Goal: Transaction & Acquisition: Purchase product/service

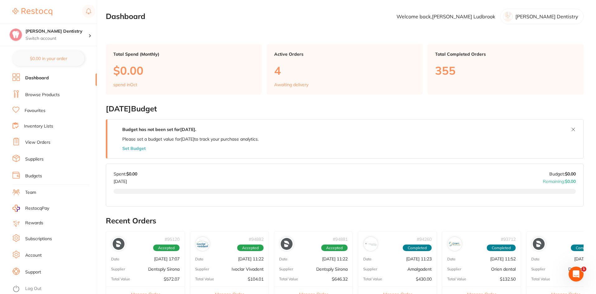
click at [42, 92] on link "Browse Products" at bounding box center [42, 95] width 35 height 6
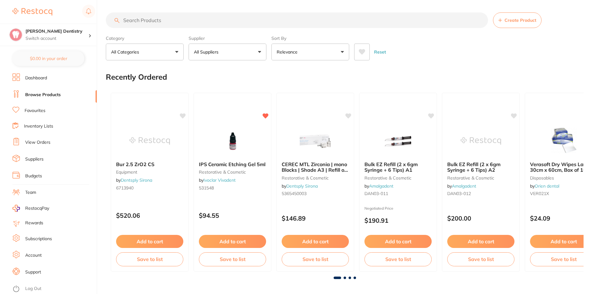
click at [146, 15] on input "search" at bounding box center [297, 20] width 382 height 16
type input "swirl hex"
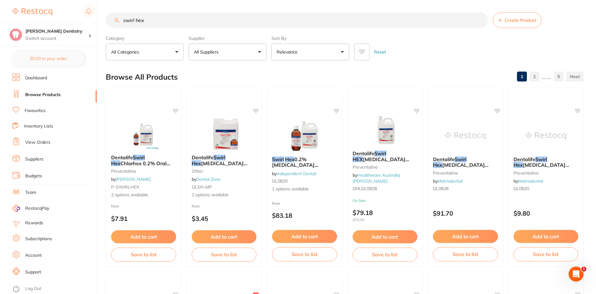
click at [37, 109] on link "Favourites" at bounding box center [35, 111] width 21 height 6
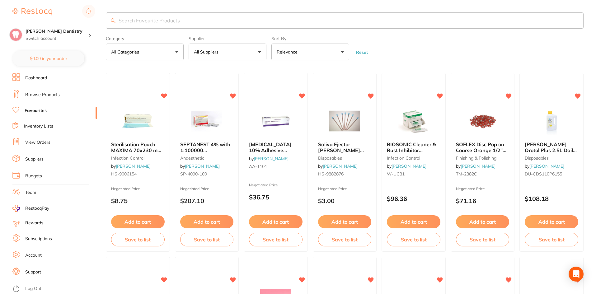
click at [130, 20] on input "search" at bounding box center [345, 20] width 478 height 16
type input "'swirl hex"
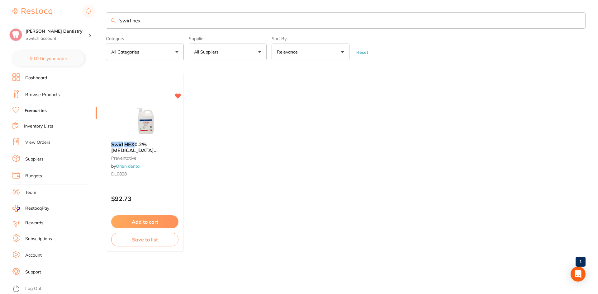
click at [143, 220] on button "Add to cart" at bounding box center [144, 221] width 67 height 13
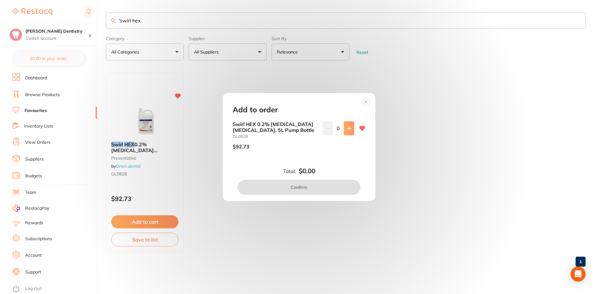
click at [347, 128] on icon at bounding box center [349, 128] width 4 height 4
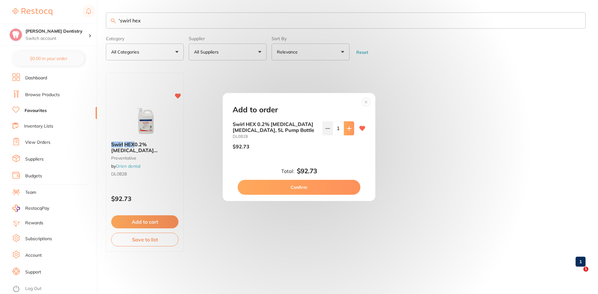
type input "1"
click at [291, 190] on button "Confirm" at bounding box center [298, 187] width 123 height 15
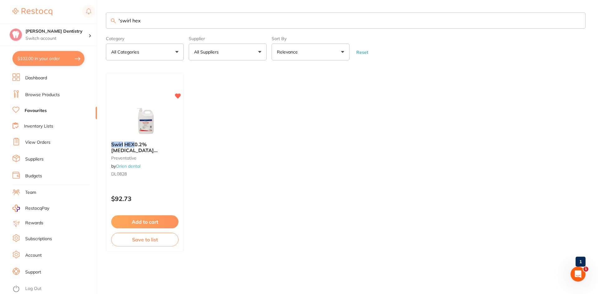
click at [63, 56] on button "$102.00 in your order" at bounding box center [48, 58] width 72 height 15
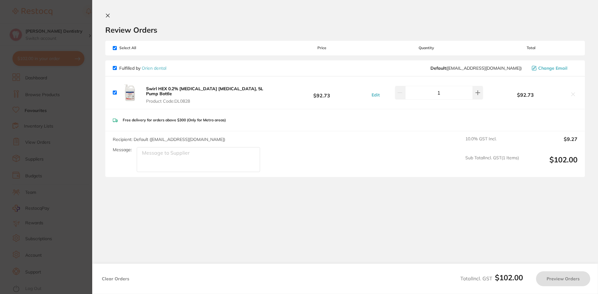
checkbox input "true"
click at [561, 280] on button "Preview Orders" at bounding box center [563, 278] width 54 height 15
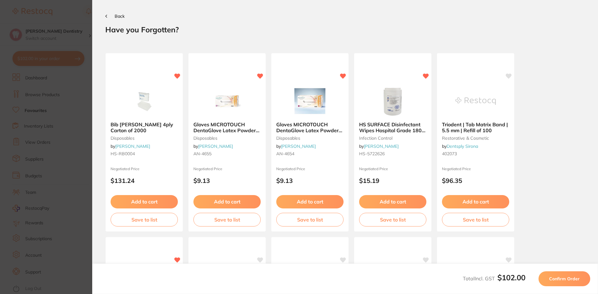
click at [569, 279] on span "Confirm Order" at bounding box center [564, 279] width 31 height 6
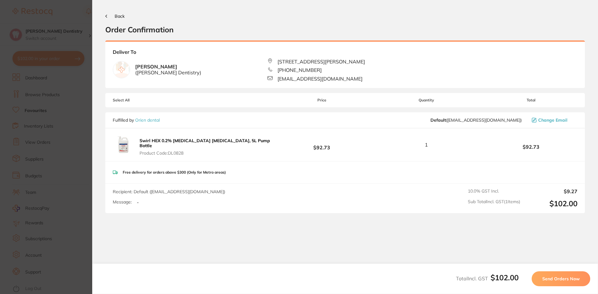
click at [554, 279] on span "Send Orders Now" at bounding box center [560, 279] width 37 height 6
